Goal: Check status: Check status

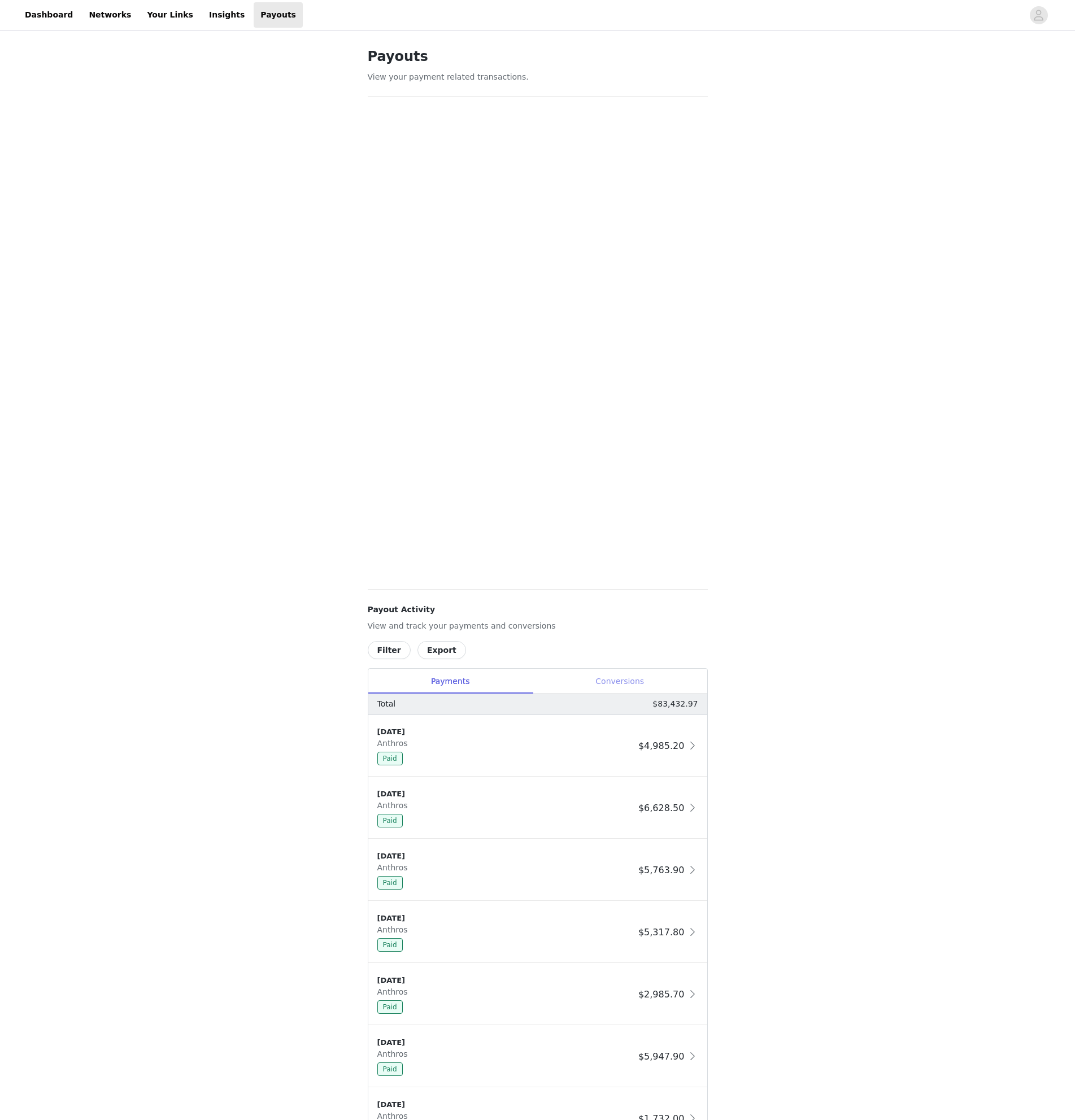
click at [601, 674] on div "Conversions" at bounding box center [620, 681] width 174 height 25
click at [385, 666] on div "Filter Export Payments Conversions Total $116,623.33 9/1/25 https://glnk.io/yk0…" at bounding box center [538, 1000] width 340 height 718
click at [387, 648] on button "Filter" at bounding box center [389, 650] width 43 height 18
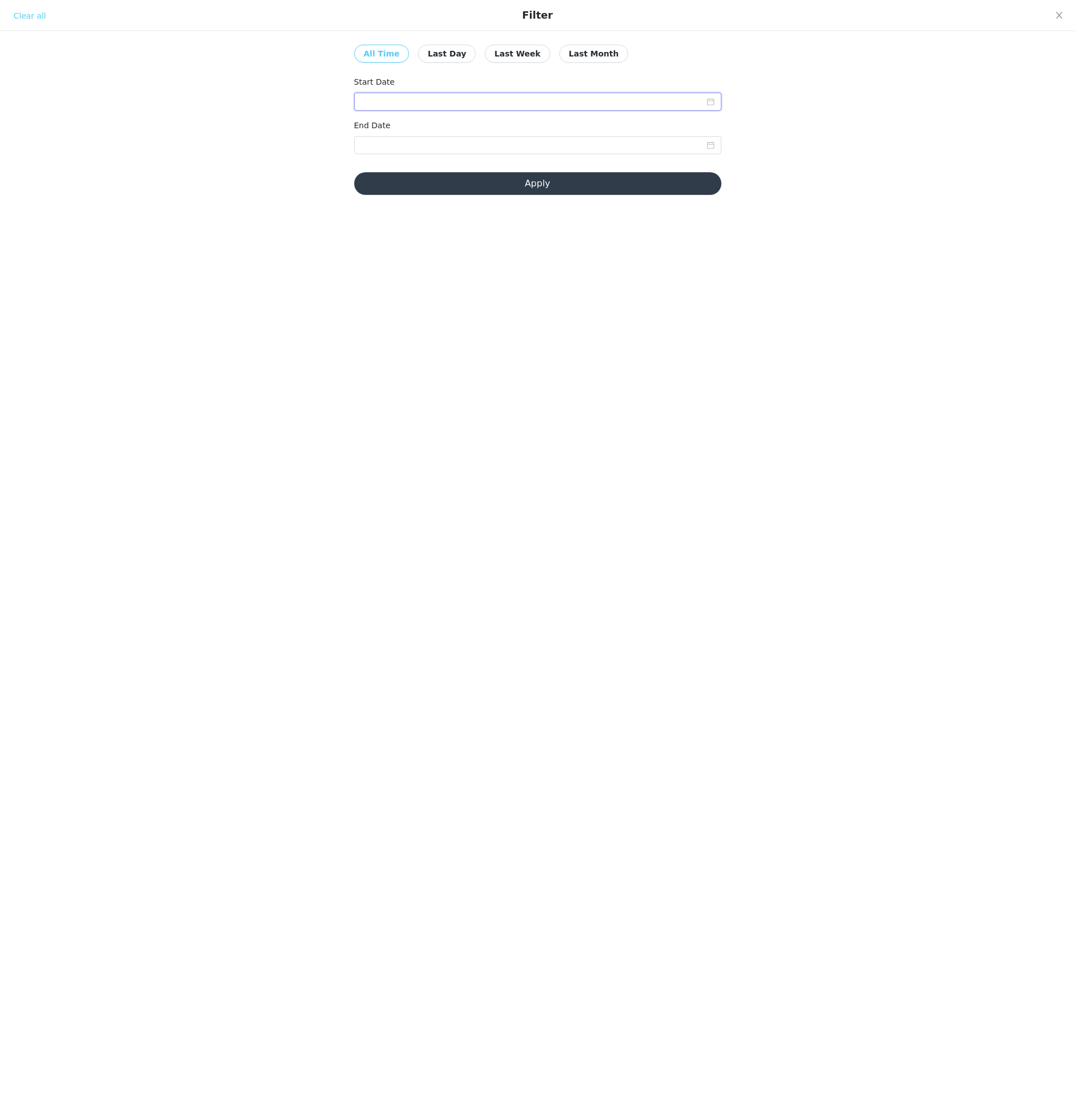
click at [440, 101] on input at bounding box center [538, 101] width 368 height 18
click at [390, 157] on div "1" at bounding box center [392, 164] width 14 height 14
type input "09/01/2025"
click at [541, 143] on input at bounding box center [538, 145] width 368 height 18
click at [446, 205] on td "4" at bounding box center [453, 207] width 20 height 17
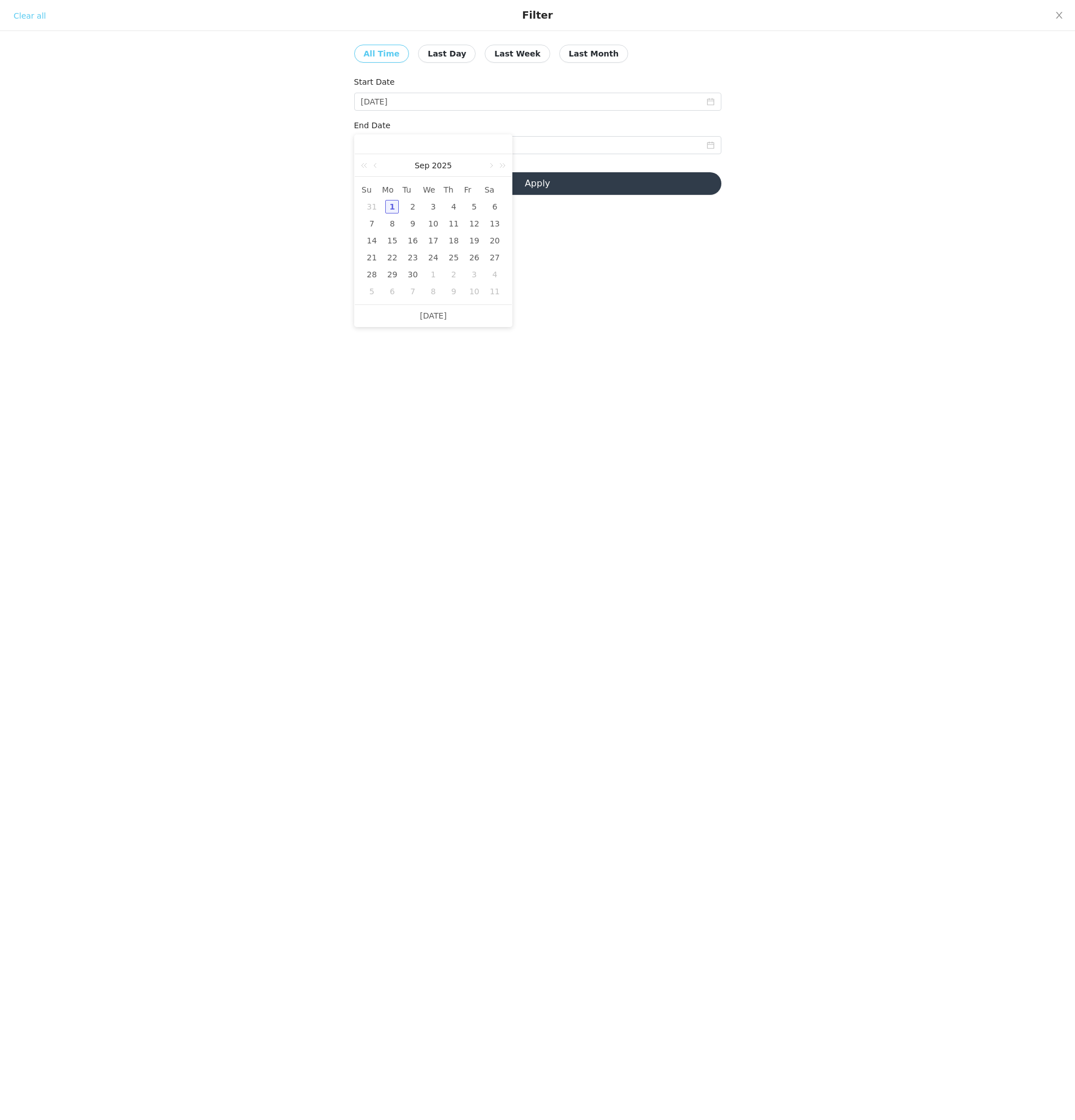
type input "09/04/2025"
click at [465, 179] on button "Apply" at bounding box center [538, 184] width 368 height 23
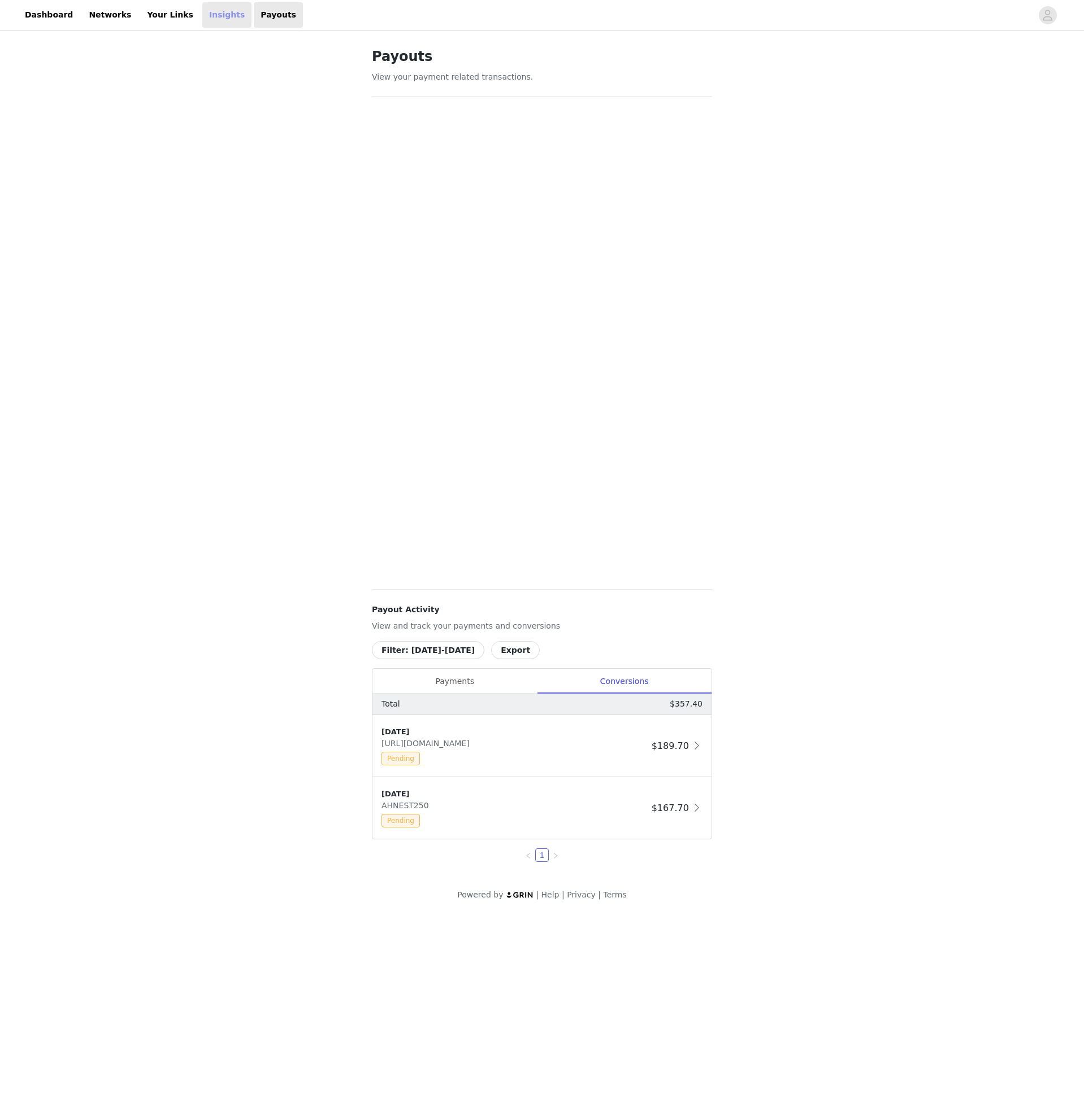
click at [202, 10] on link "Insights" at bounding box center [226, 15] width 49 height 25
